Goal: Information Seeking & Learning: Learn about a topic

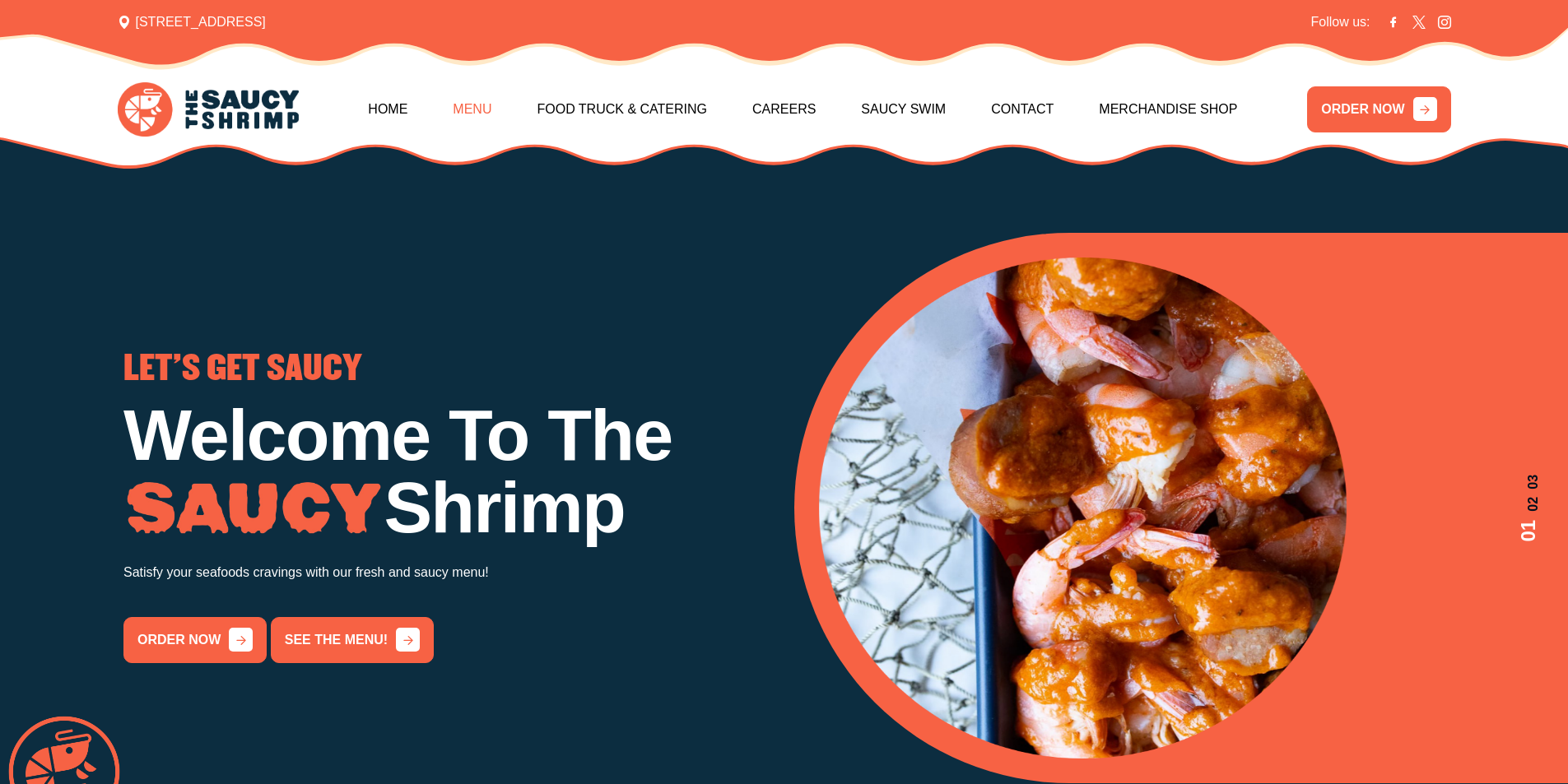
click at [480, 102] on link "Menu" at bounding box center [472, 109] width 39 height 71
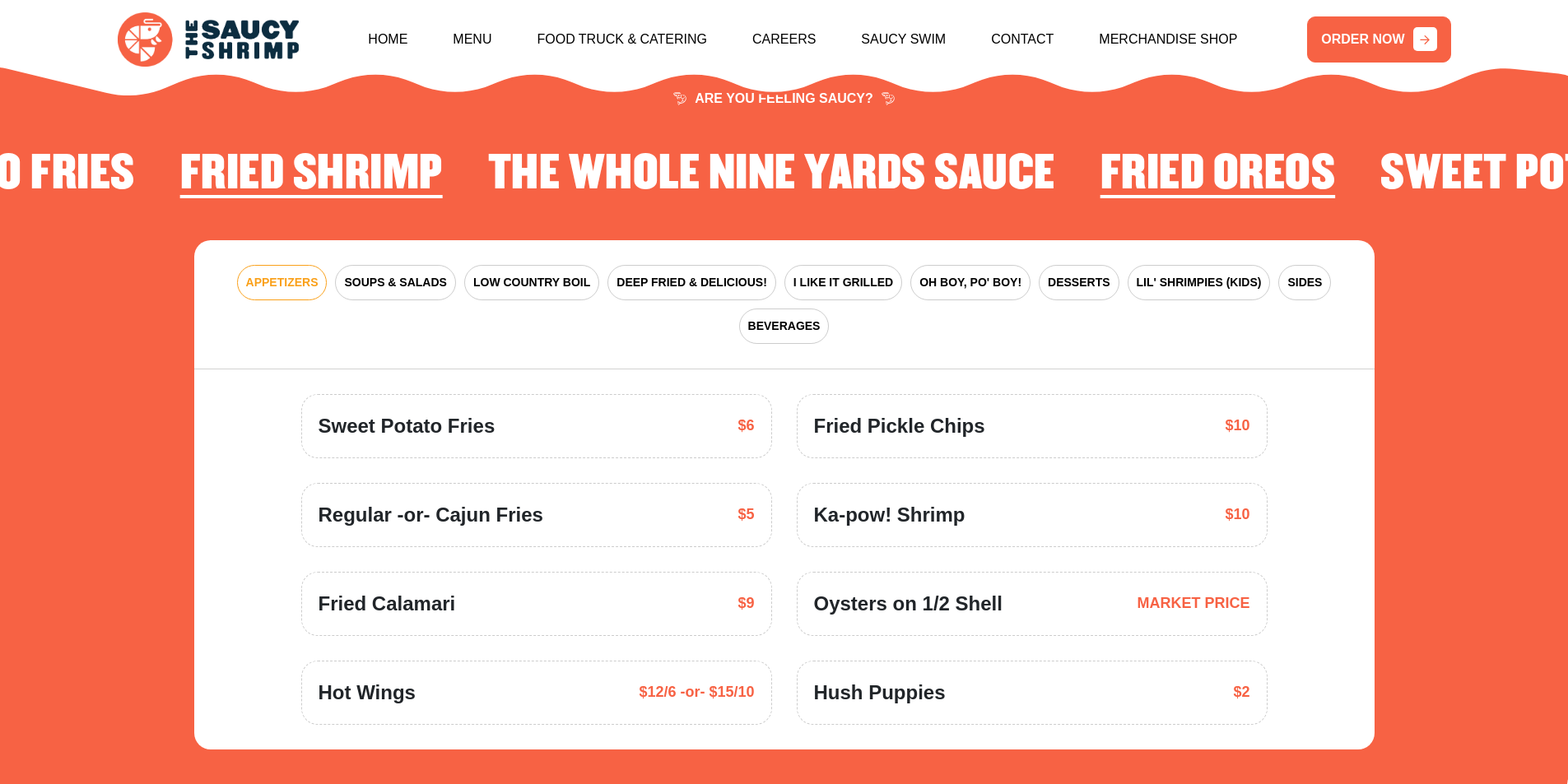
scroll to position [2500, 0]
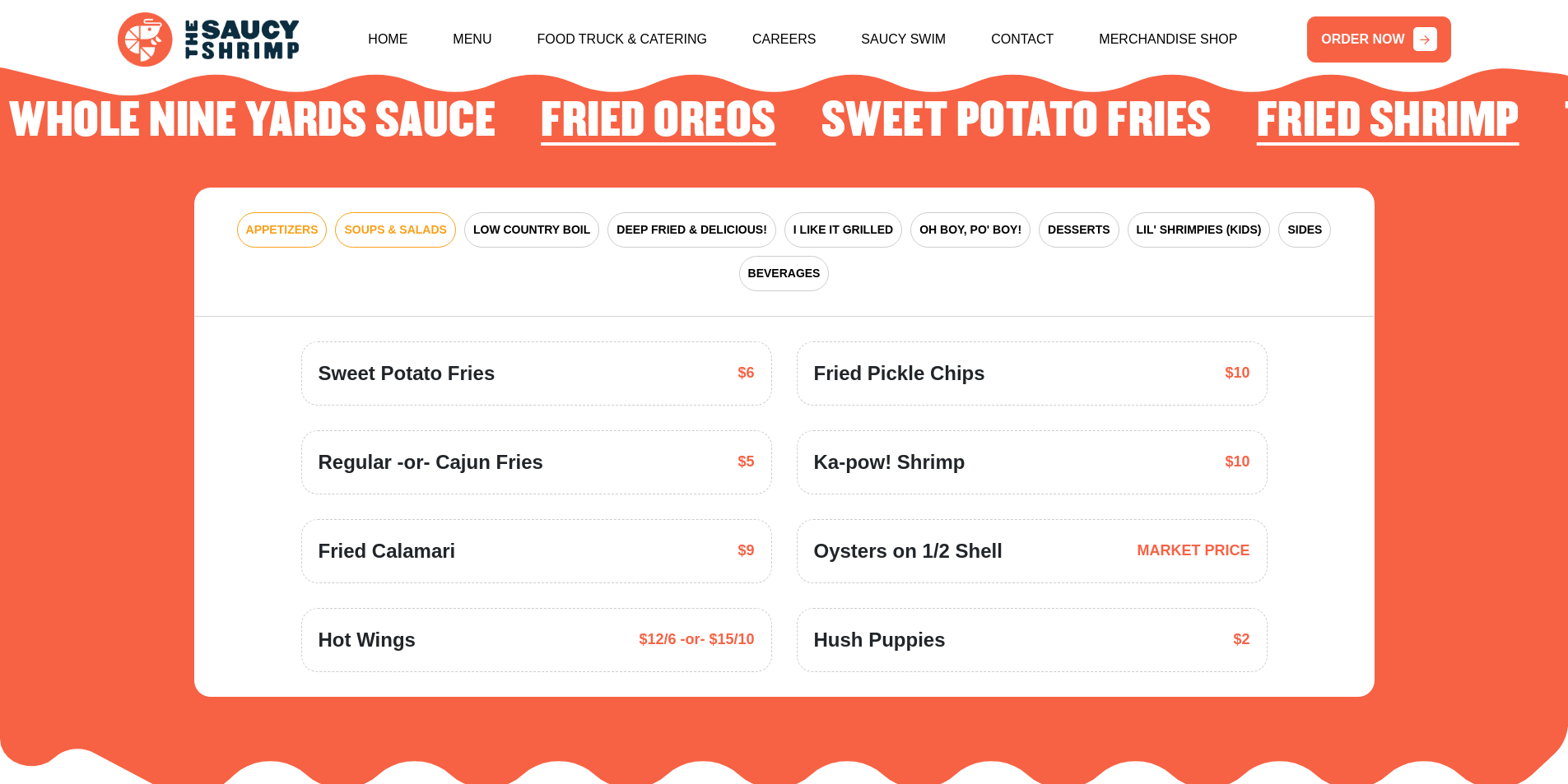
click at [410, 221] on span "SOUPS & SALADS" at bounding box center [394, 229] width 102 height 17
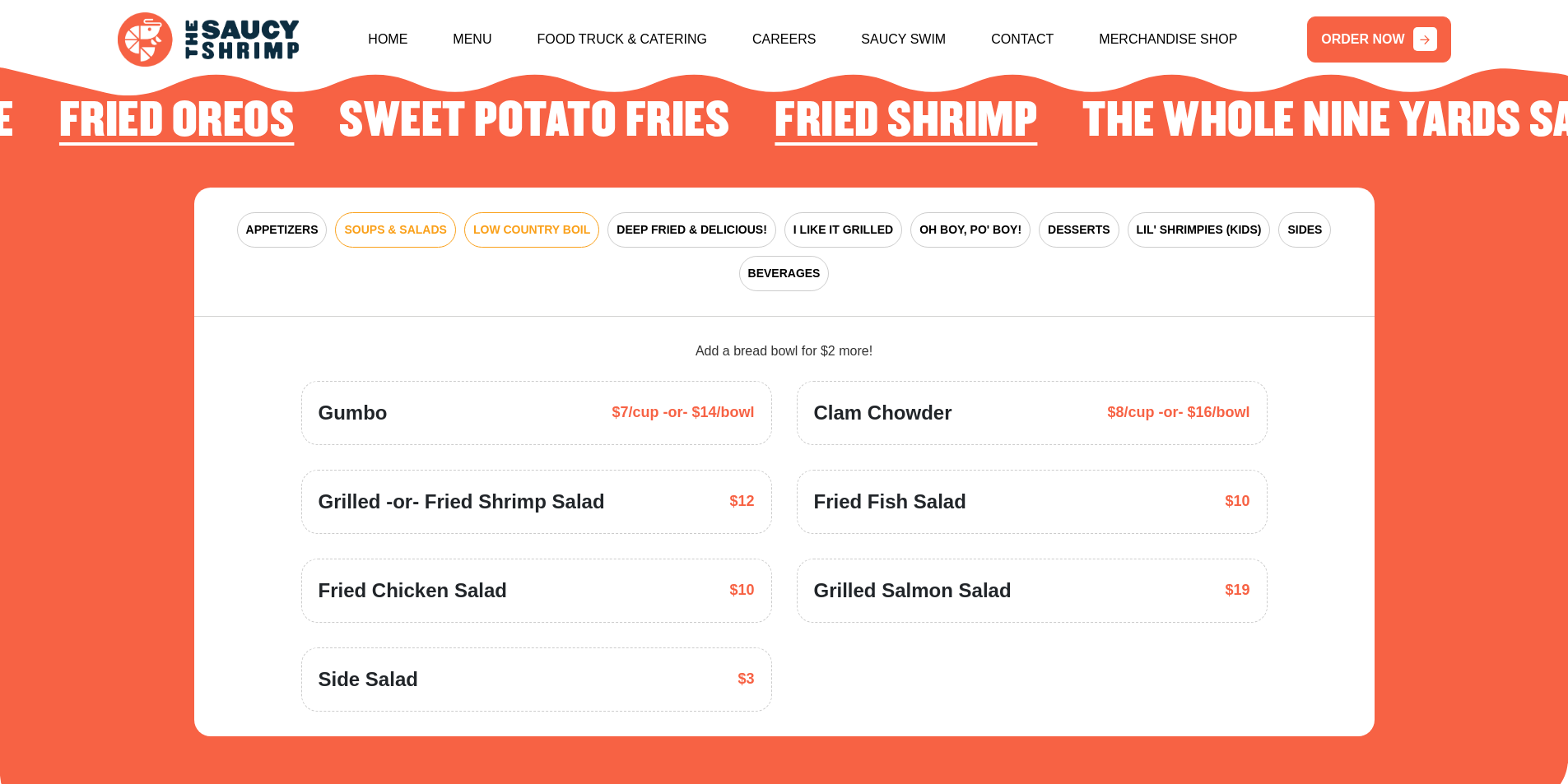
click at [569, 221] on span "LOW COUNTRY BOIL" at bounding box center [531, 229] width 116 height 17
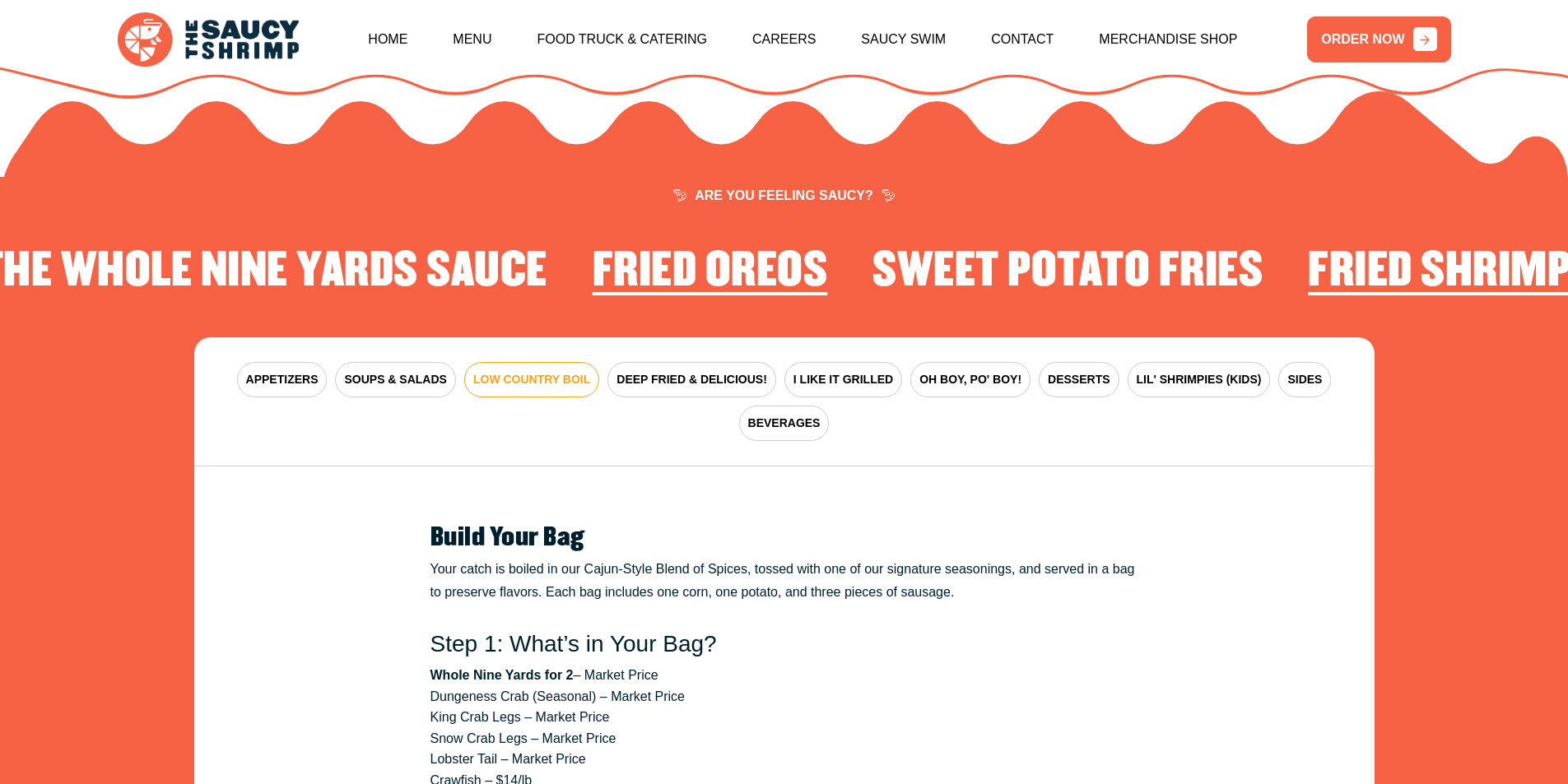
scroll to position [2335, 0]
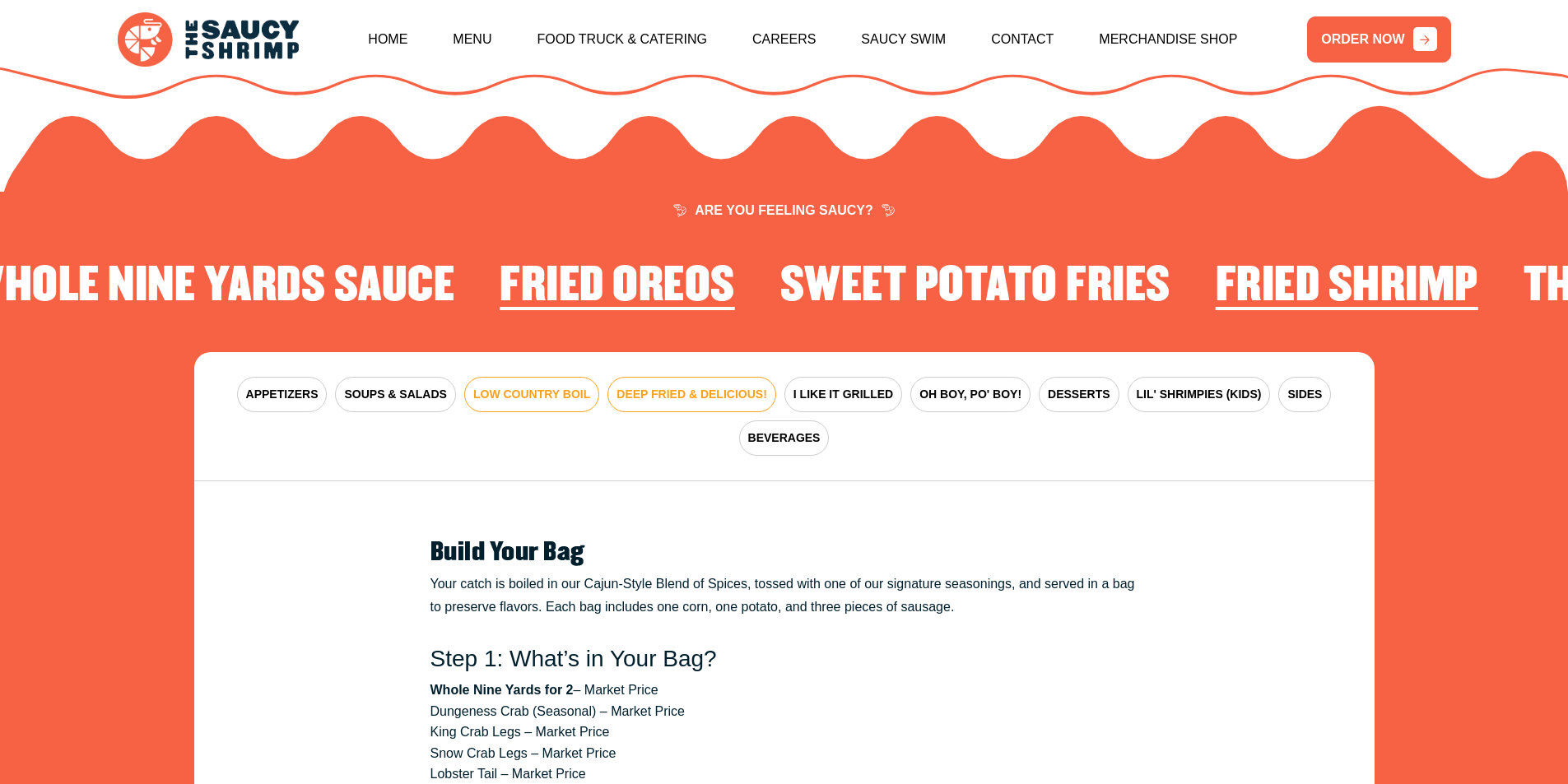
click at [679, 386] on span "DEEP FRIED & DELICIOUS!" at bounding box center [691, 394] width 150 height 17
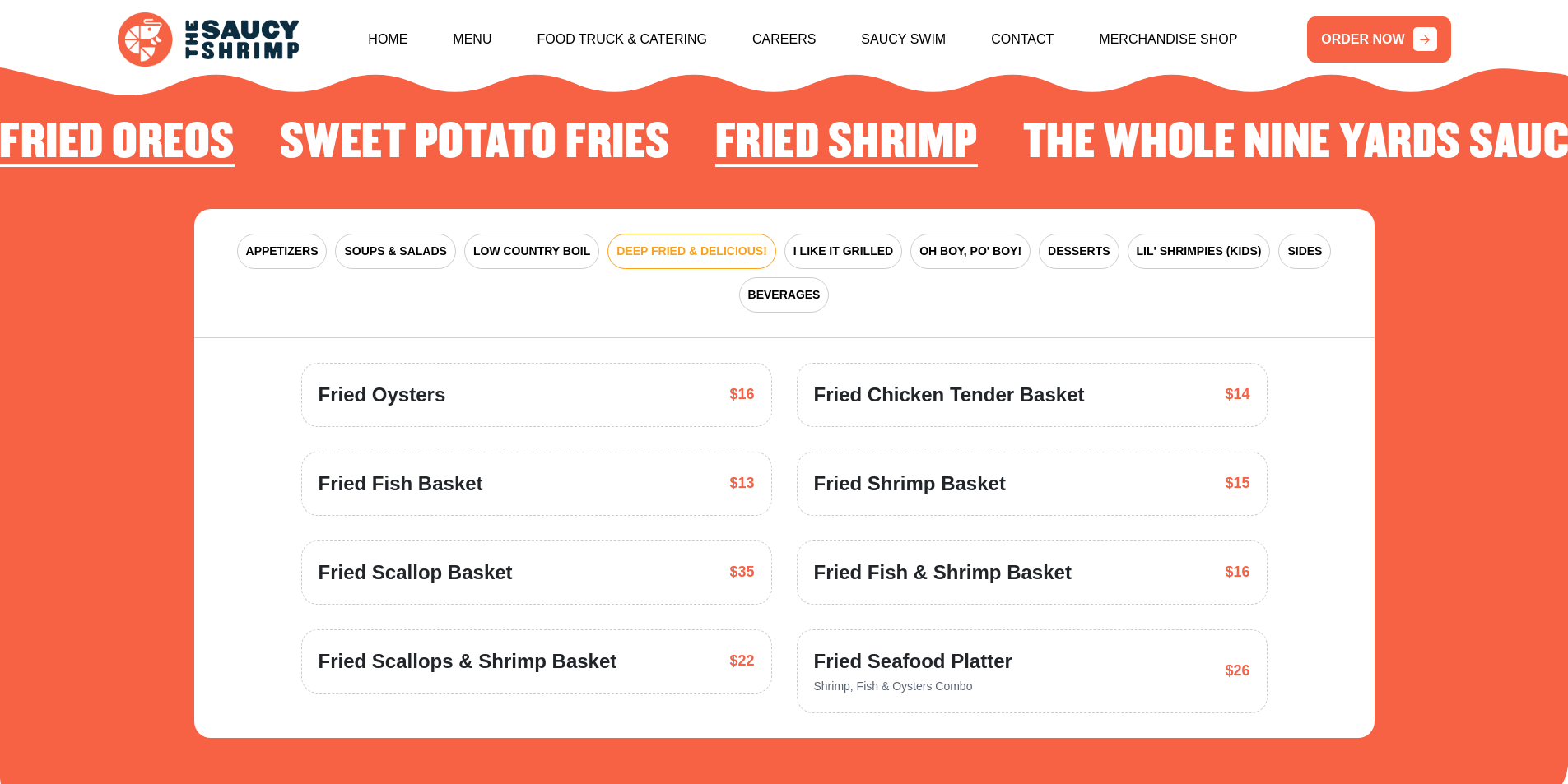
scroll to position [2500, 0]
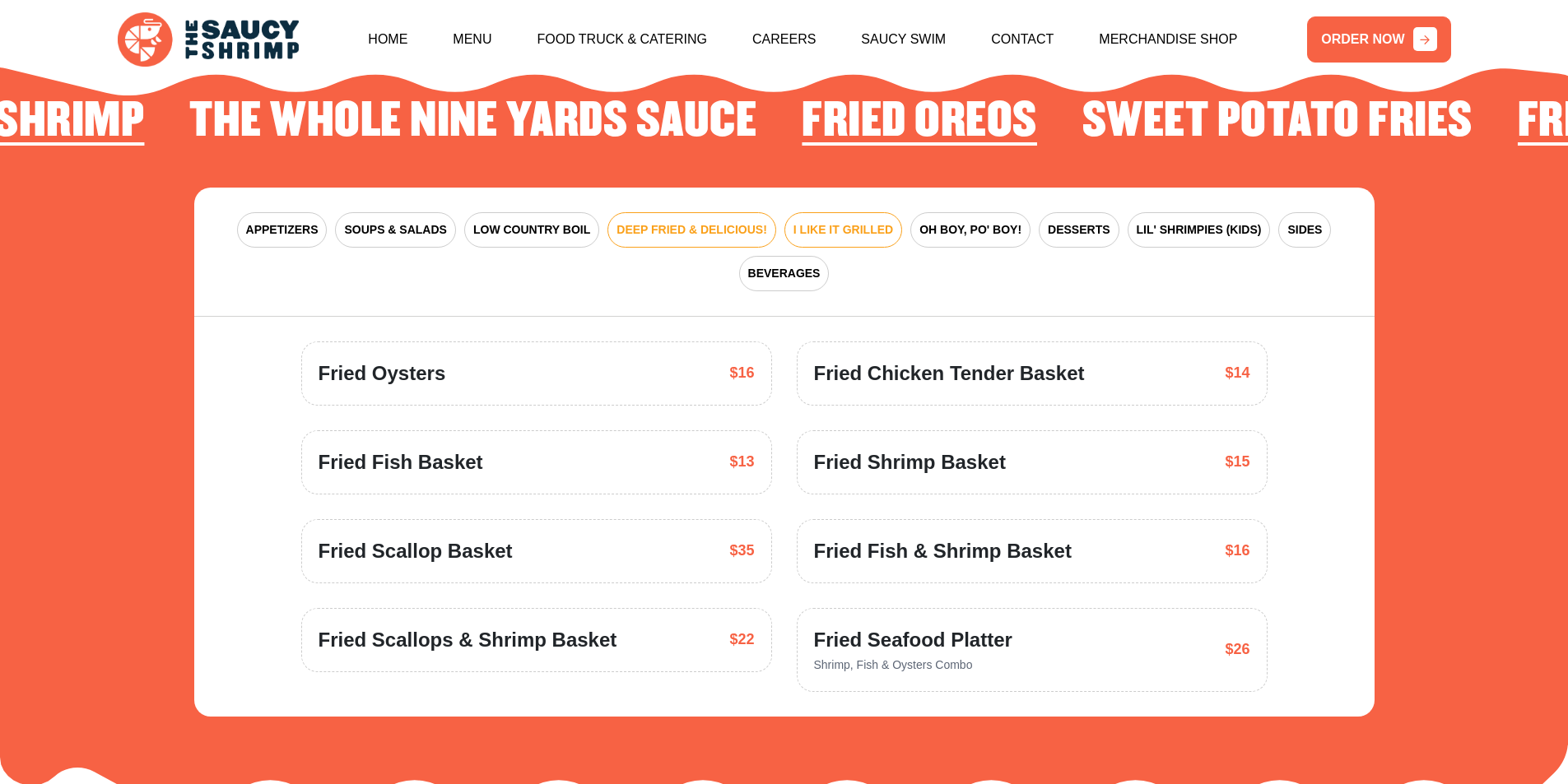
click at [871, 221] on span "I LIKE IT GRILLED" at bounding box center [843, 229] width 100 height 17
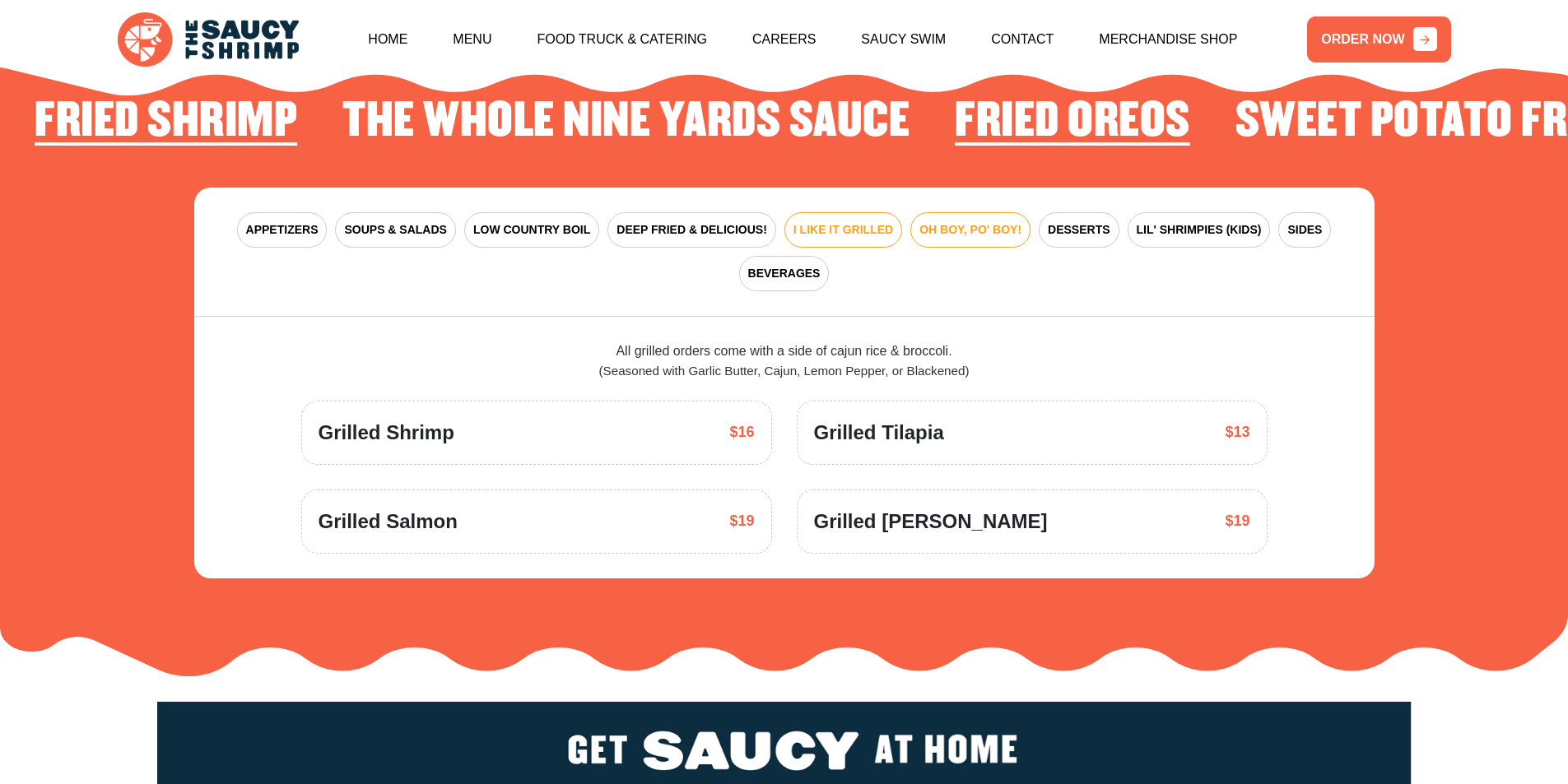
click at [971, 221] on span "OH BOY, PO' BOY!" at bounding box center [970, 229] width 102 height 17
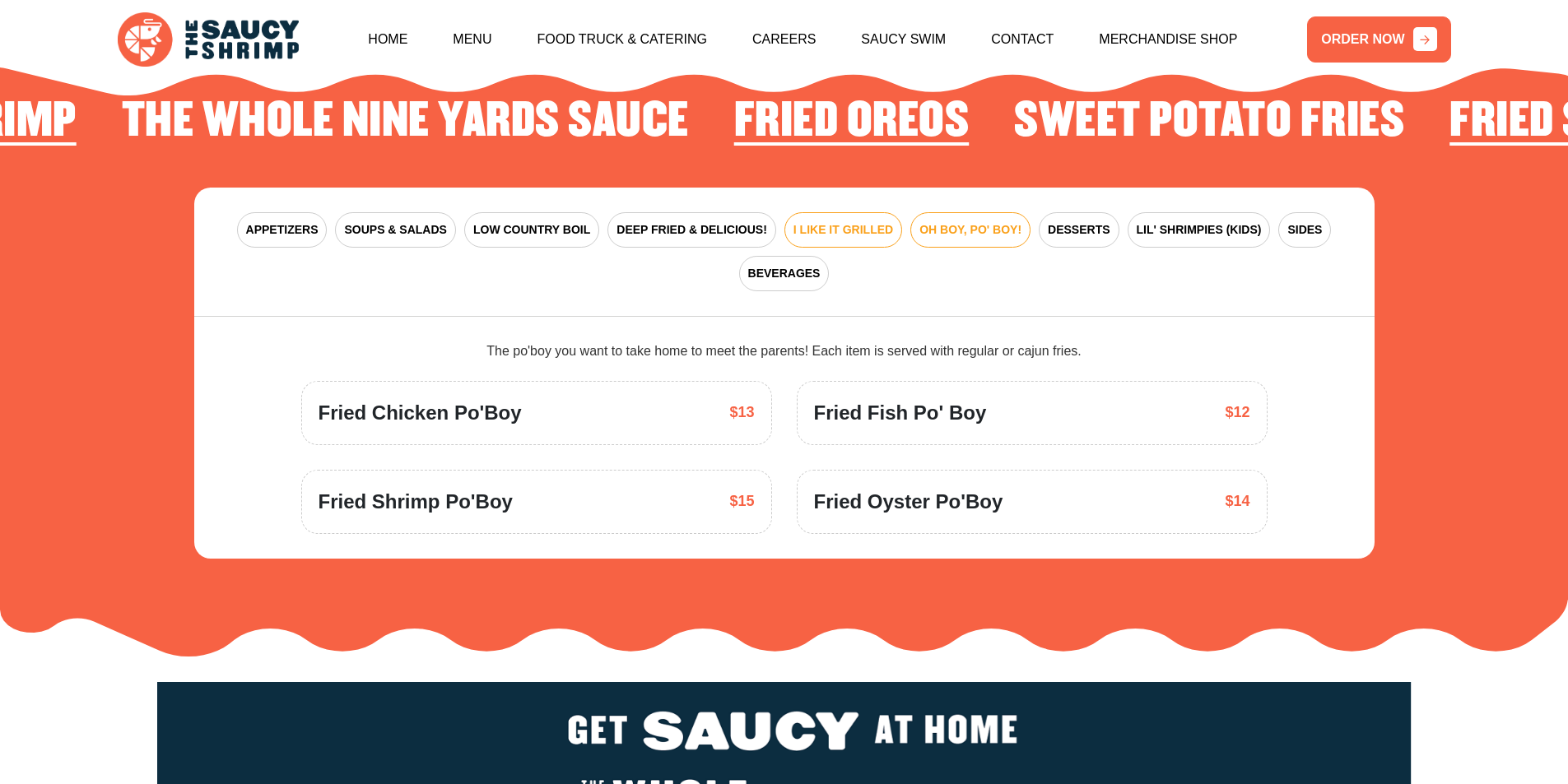
click at [871, 221] on span "I LIKE IT GRILLED" at bounding box center [843, 229] width 100 height 17
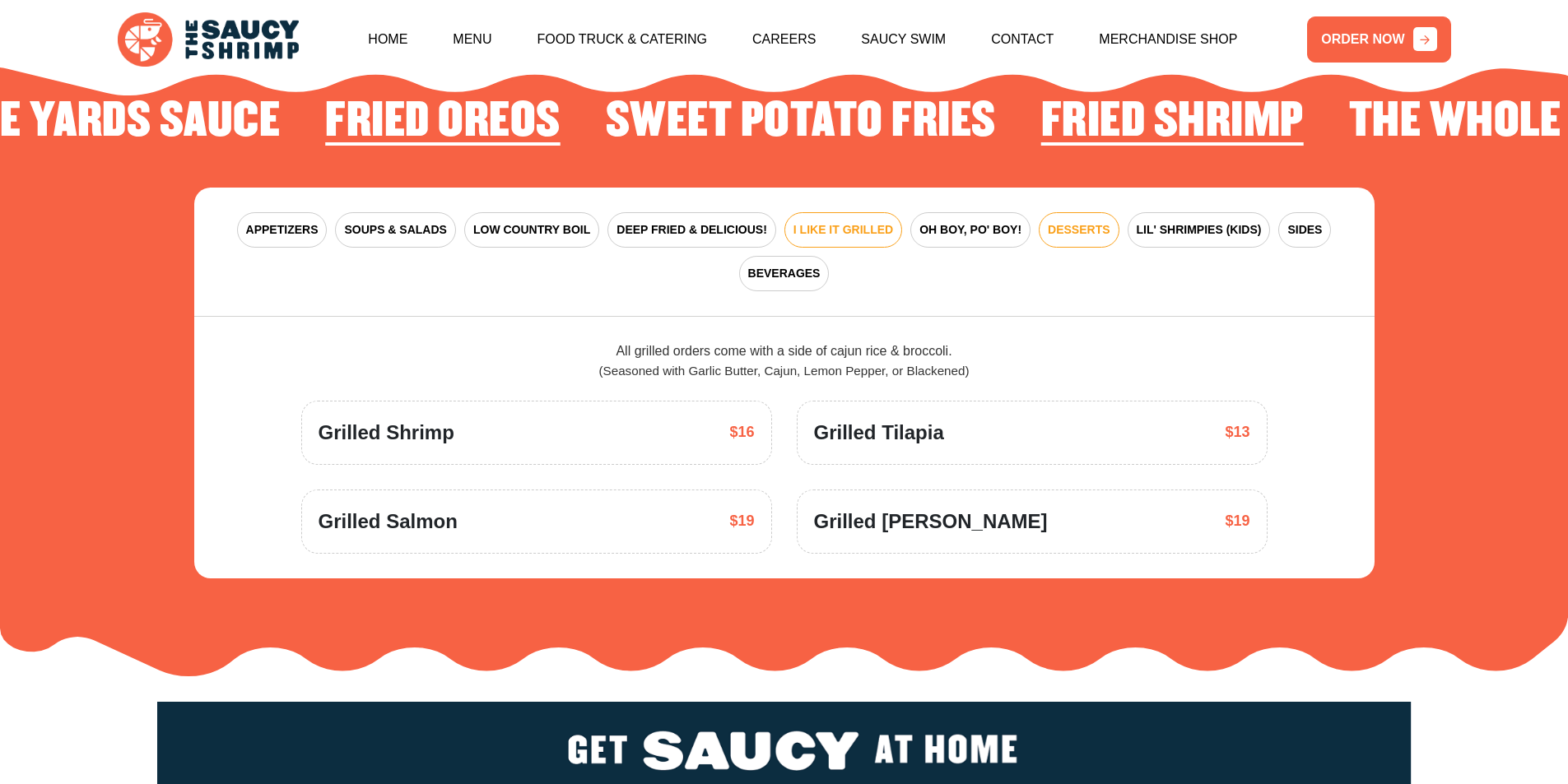
click at [1070, 221] on span "DESSERTS" at bounding box center [1078, 229] width 61 height 17
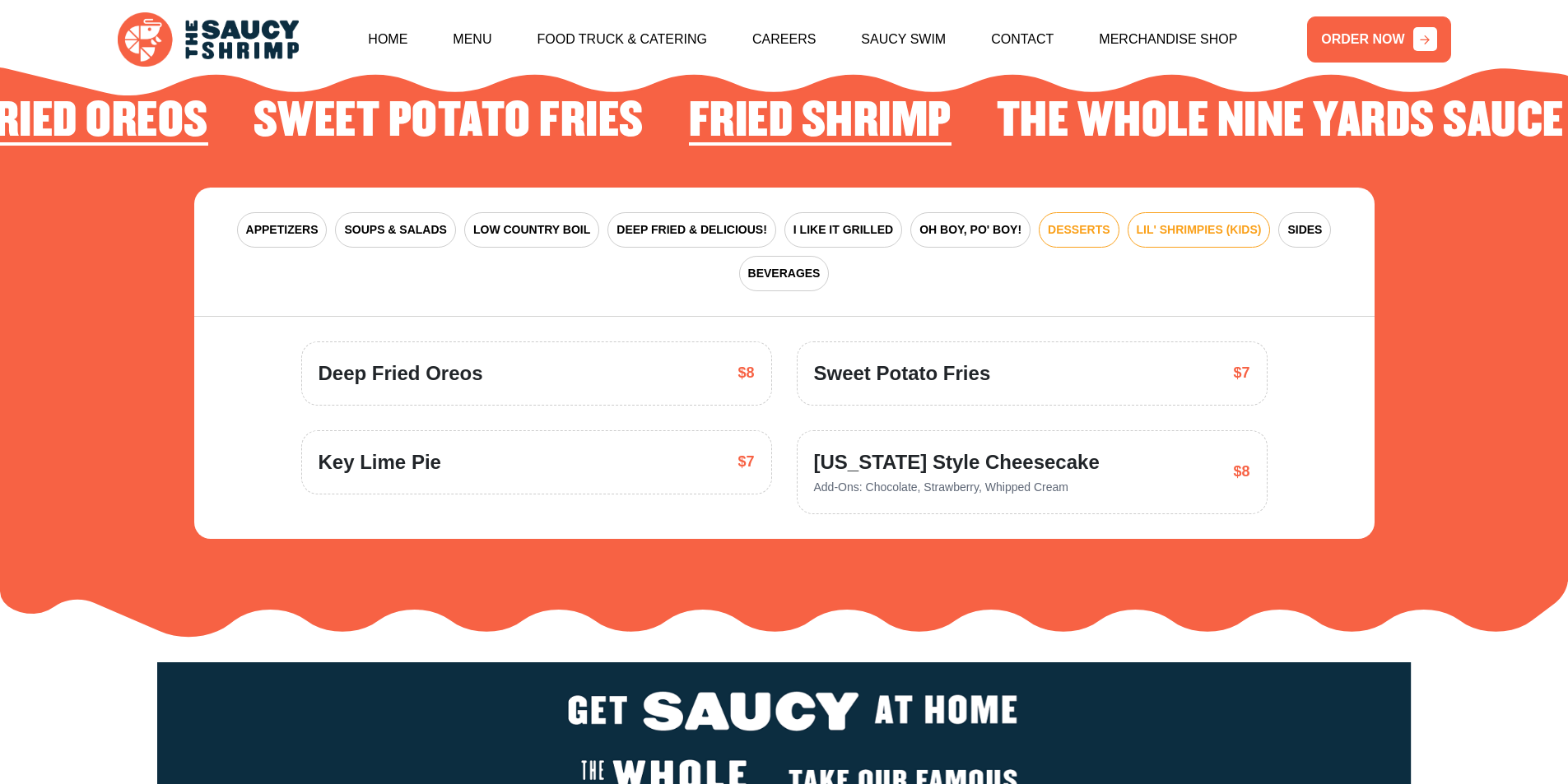
click at [1217, 221] on span "LIL' SHRIMPIES (KIDS)" at bounding box center [1198, 229] width 125 height 17
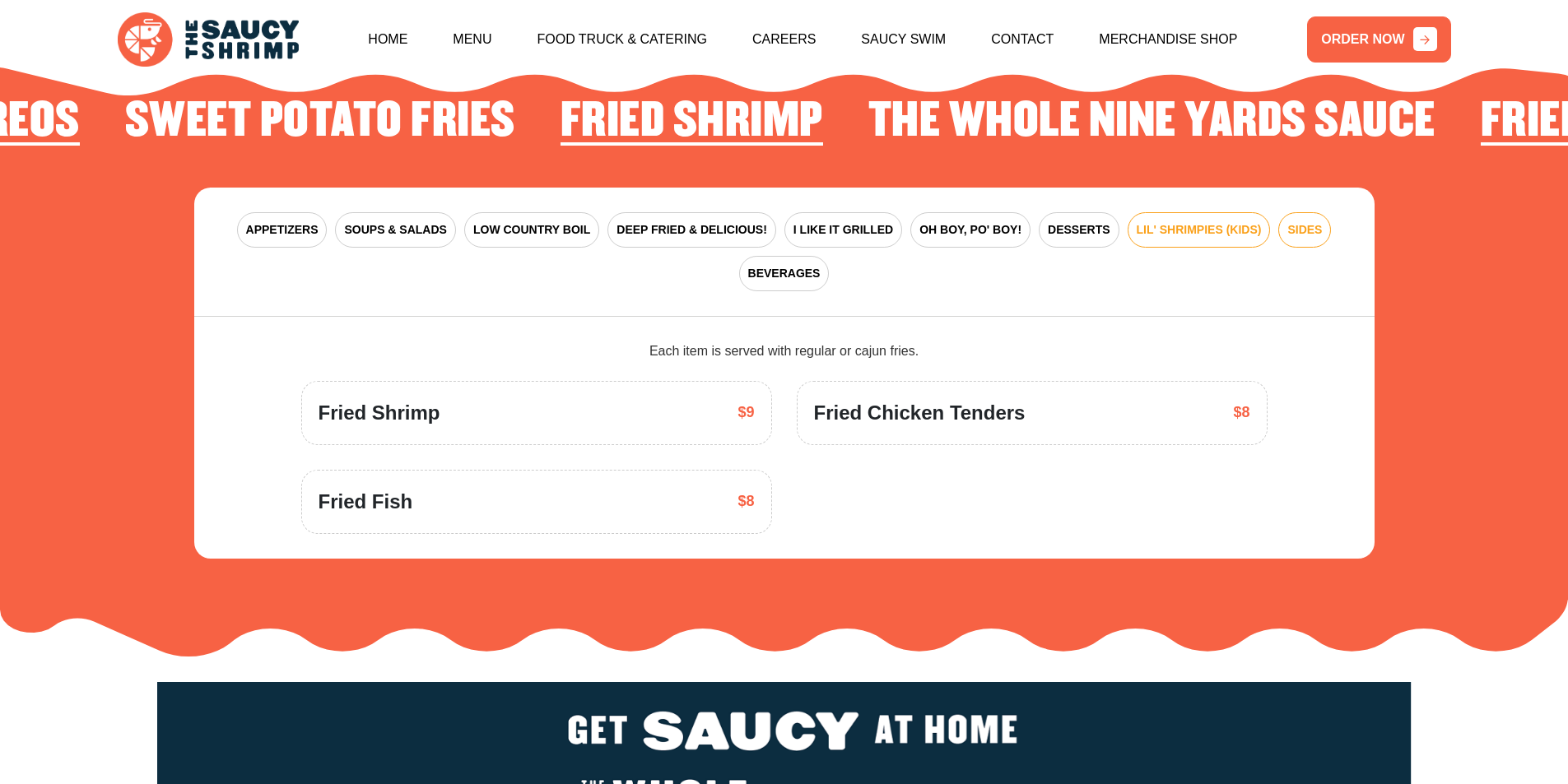
click at [1320, 221] on span "SIDES" at bounding box center [1305, 229] width 35 height 17
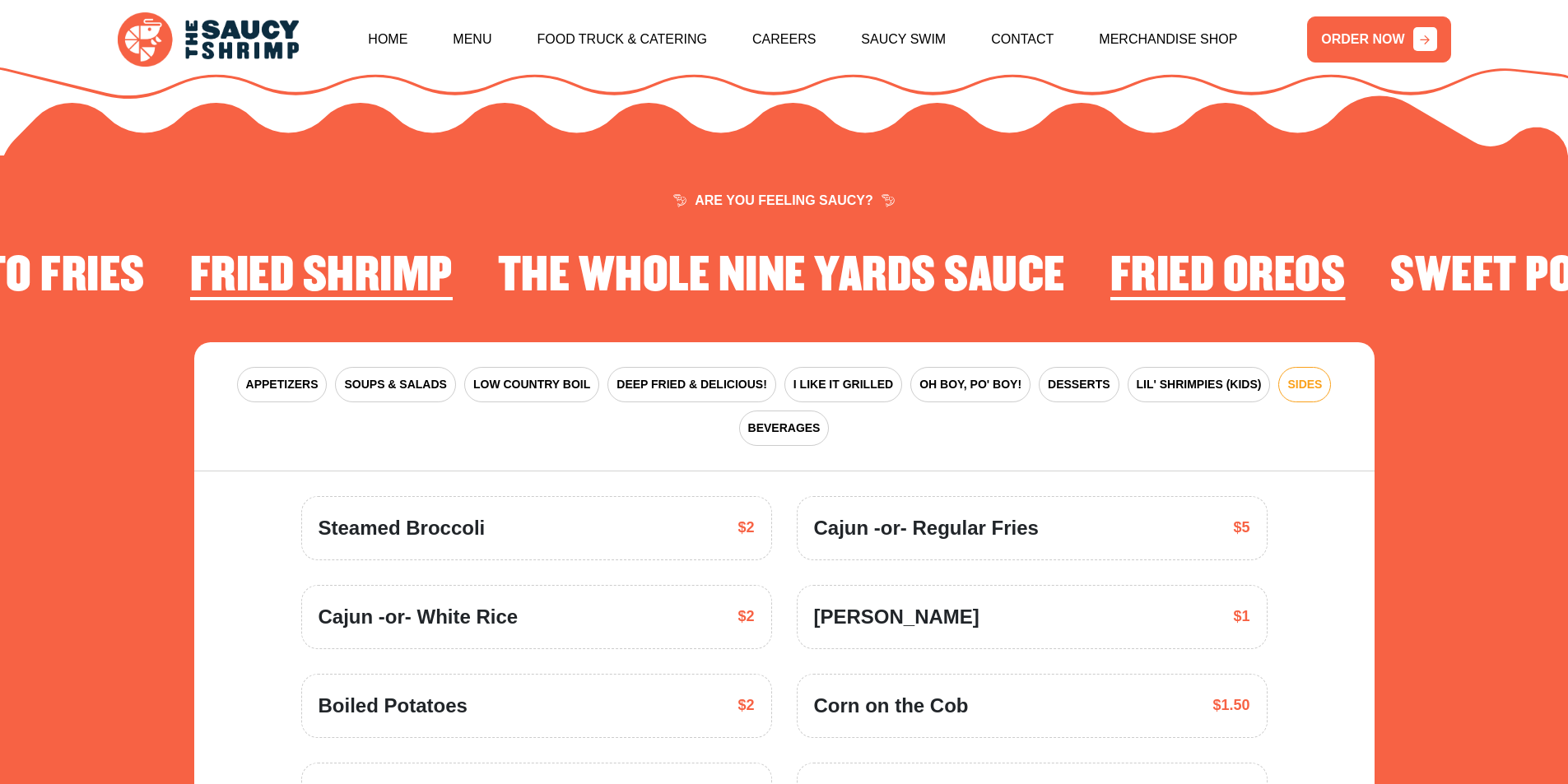
scroll to position [2335, 0]
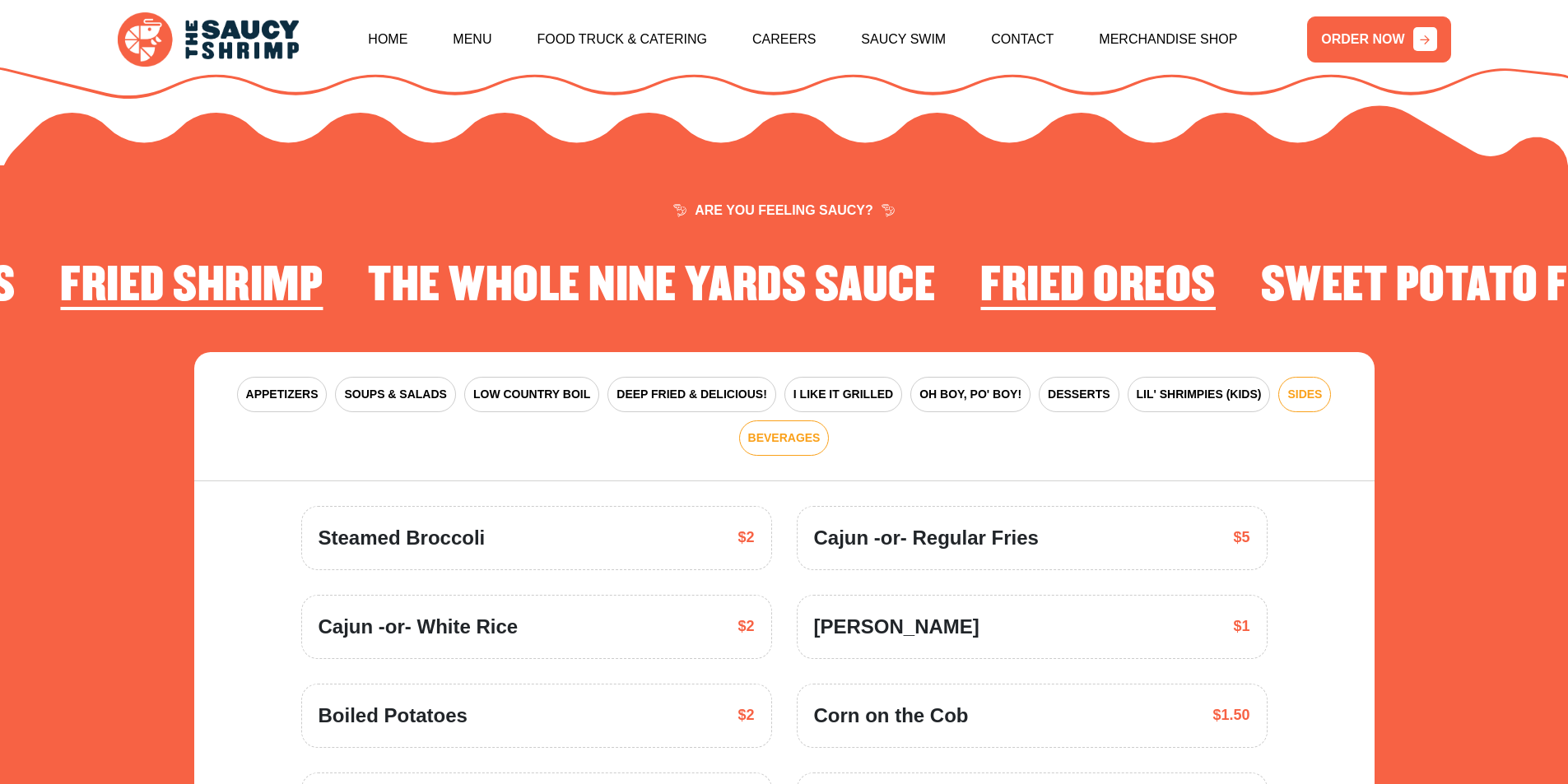
click at [801, 430] on span "BEVERAGES" at bounding box center [784, 438] width 72 height 17
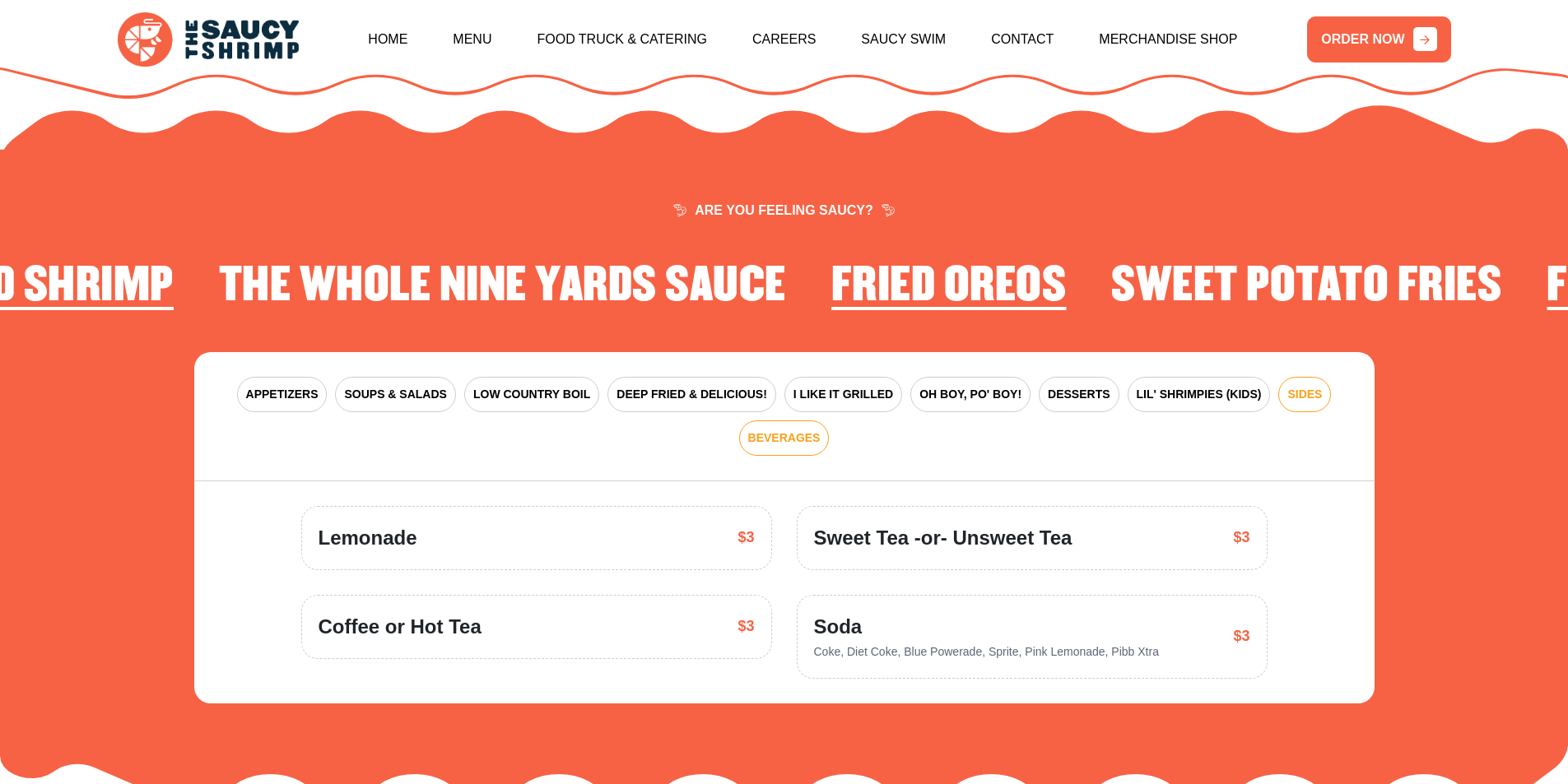
click at [1306, 386] on span "SIDES" at bounding box center [1305, 394] width 35 height 17
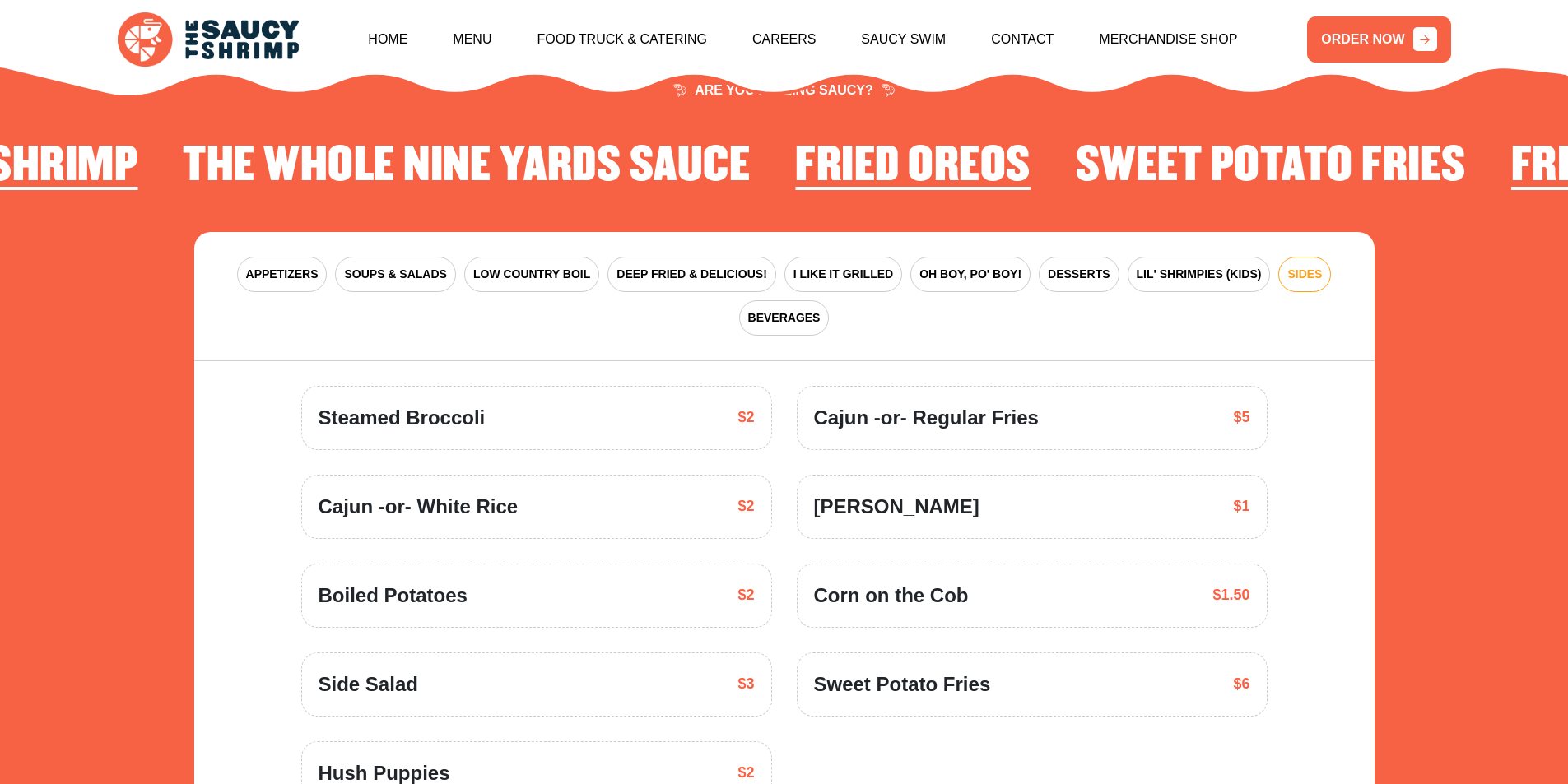
scroll to position [2664, 0]
